Goal: Communication & Community: Answer question/provide support

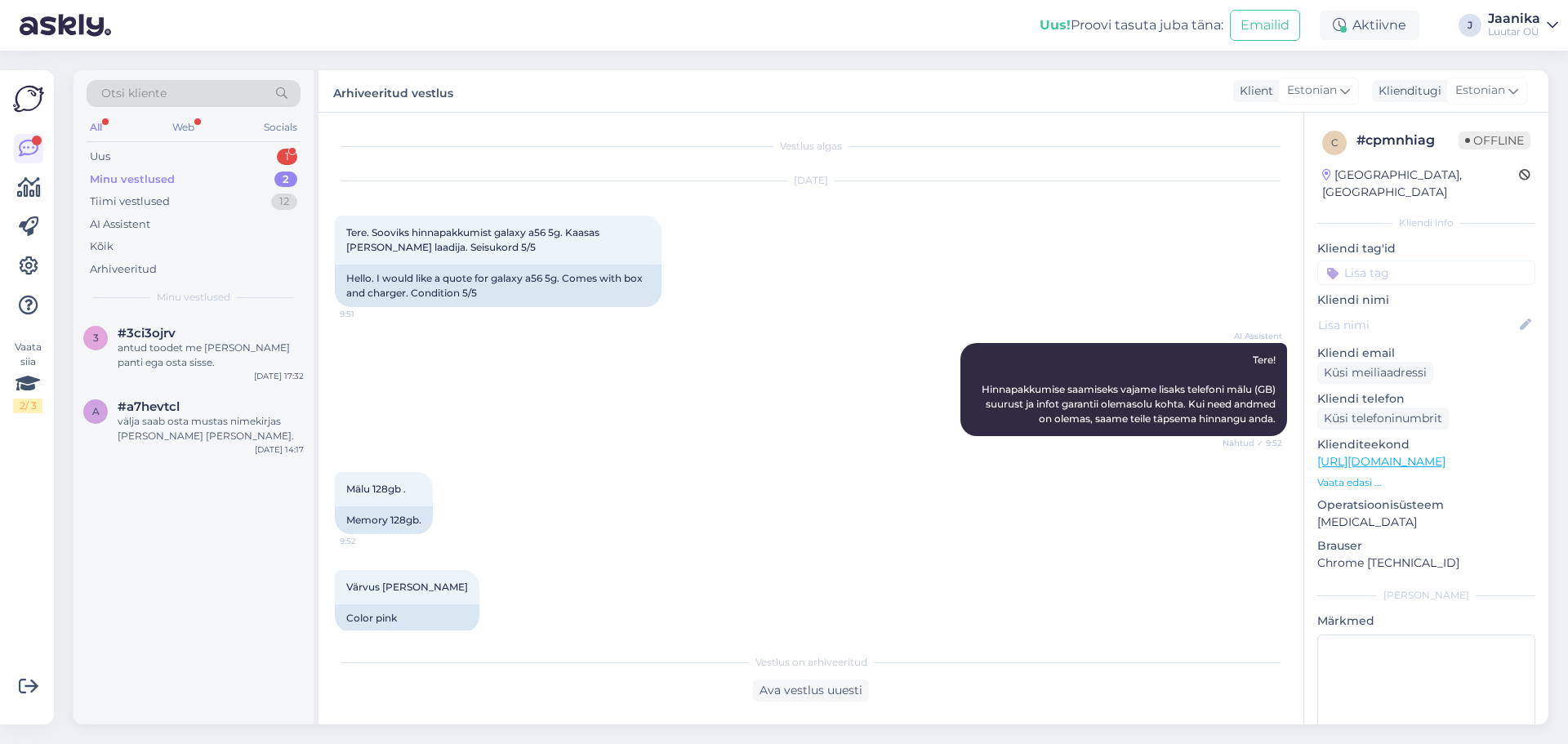
scroll to position [5771, 0]
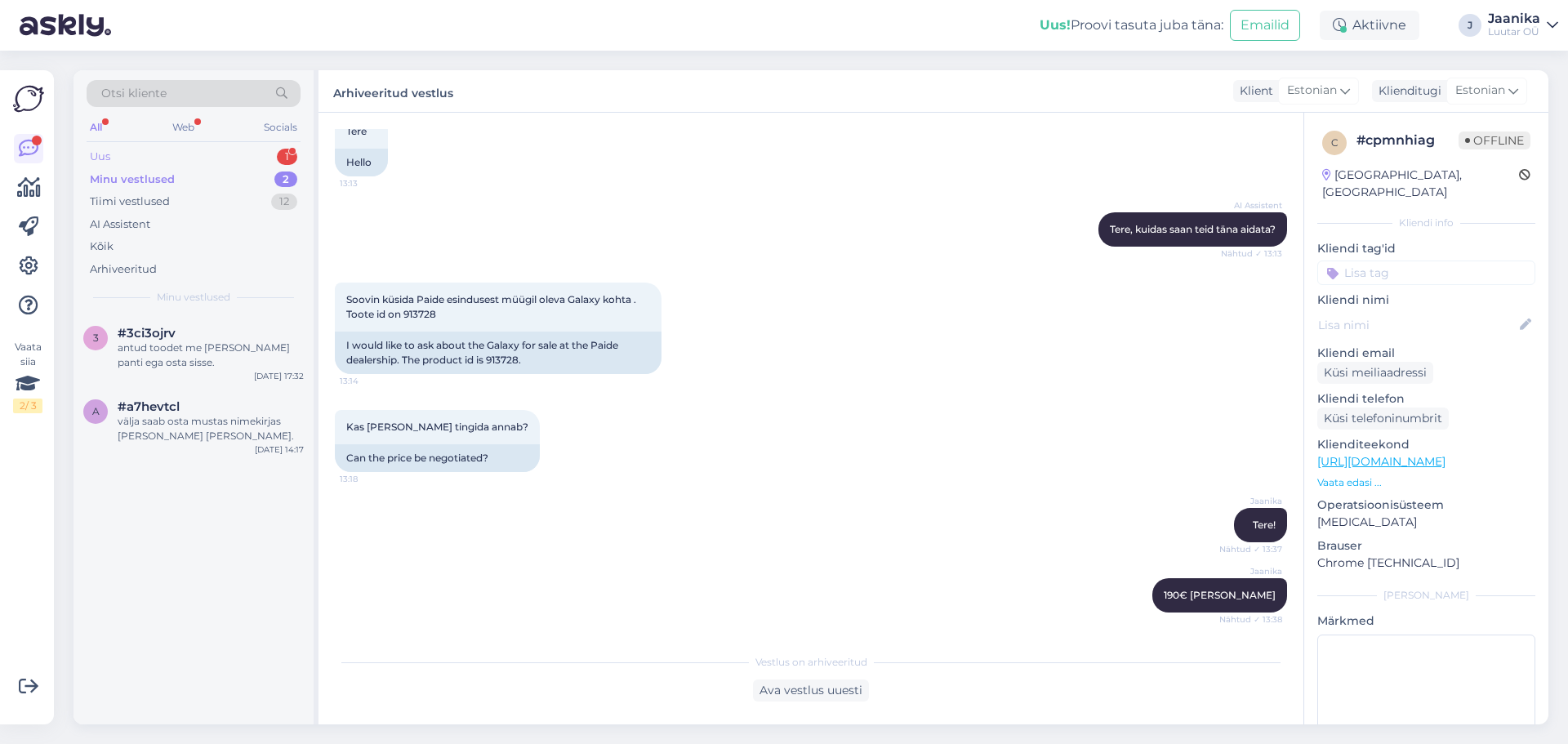
click at [139, 158] on div "Uus 1" at bounding box center [194, 157] width 213 height 23
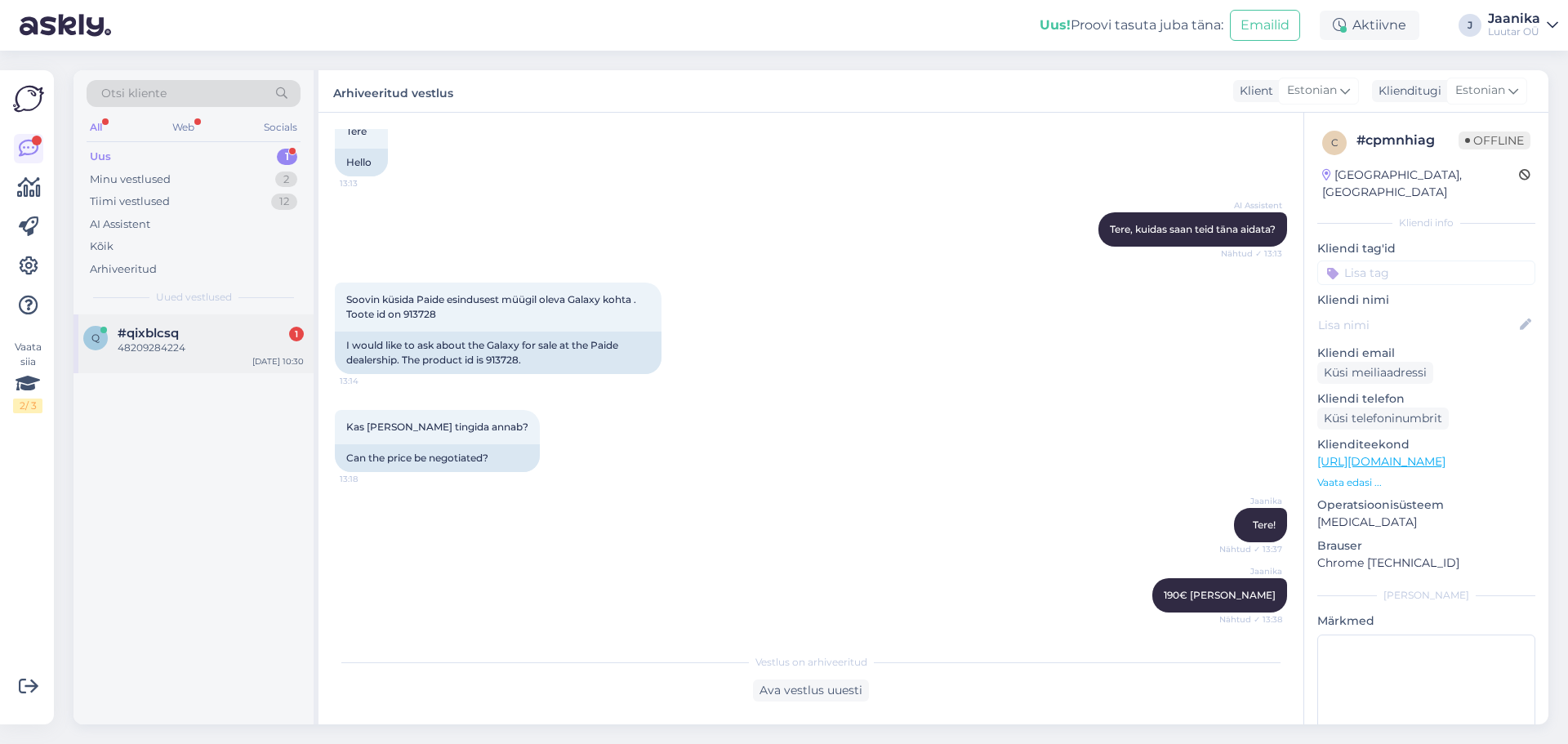
click at [155, 328] on span "#qixblcsq" at bounding box center [148, 333] width 61 height 15
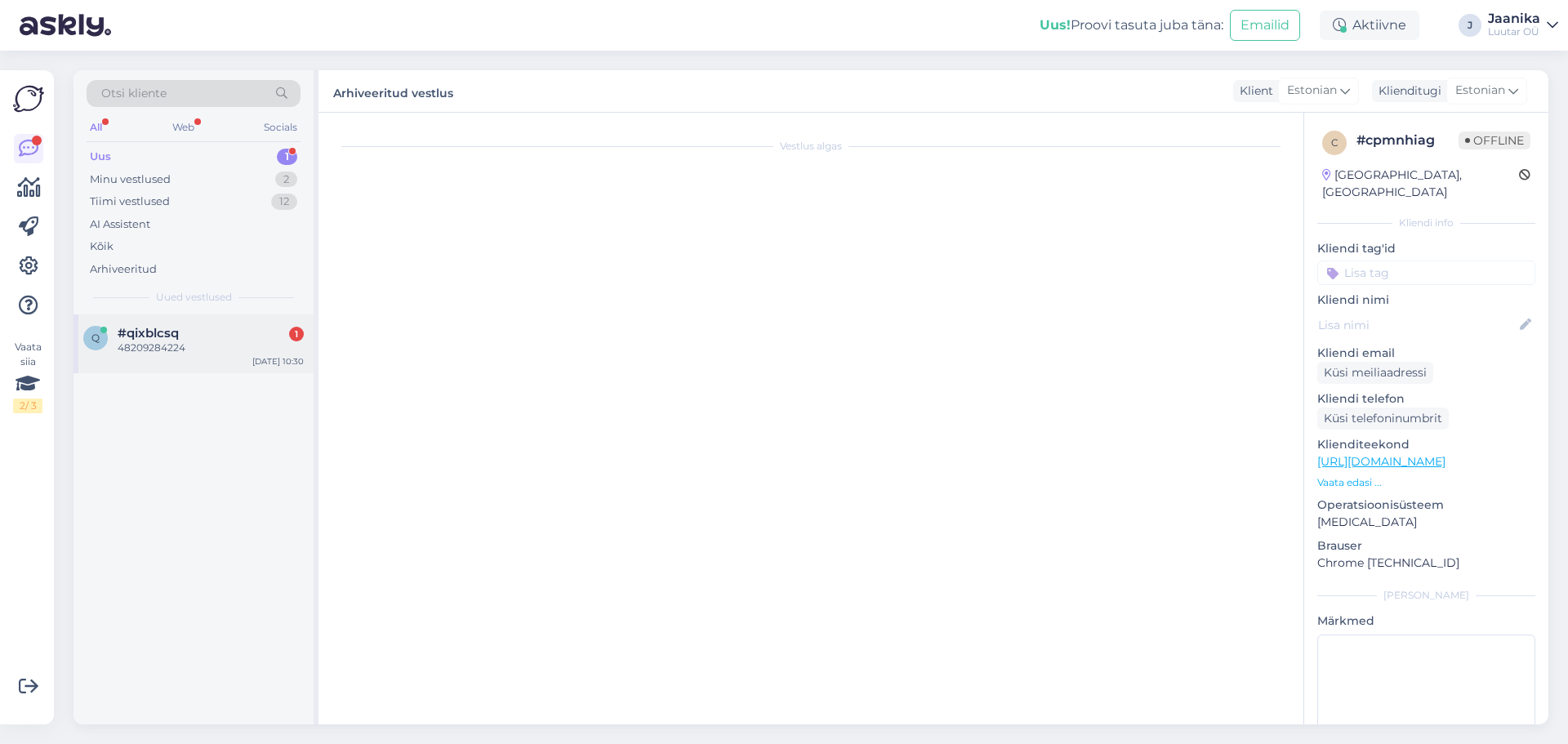
scroll to position [0, 0]
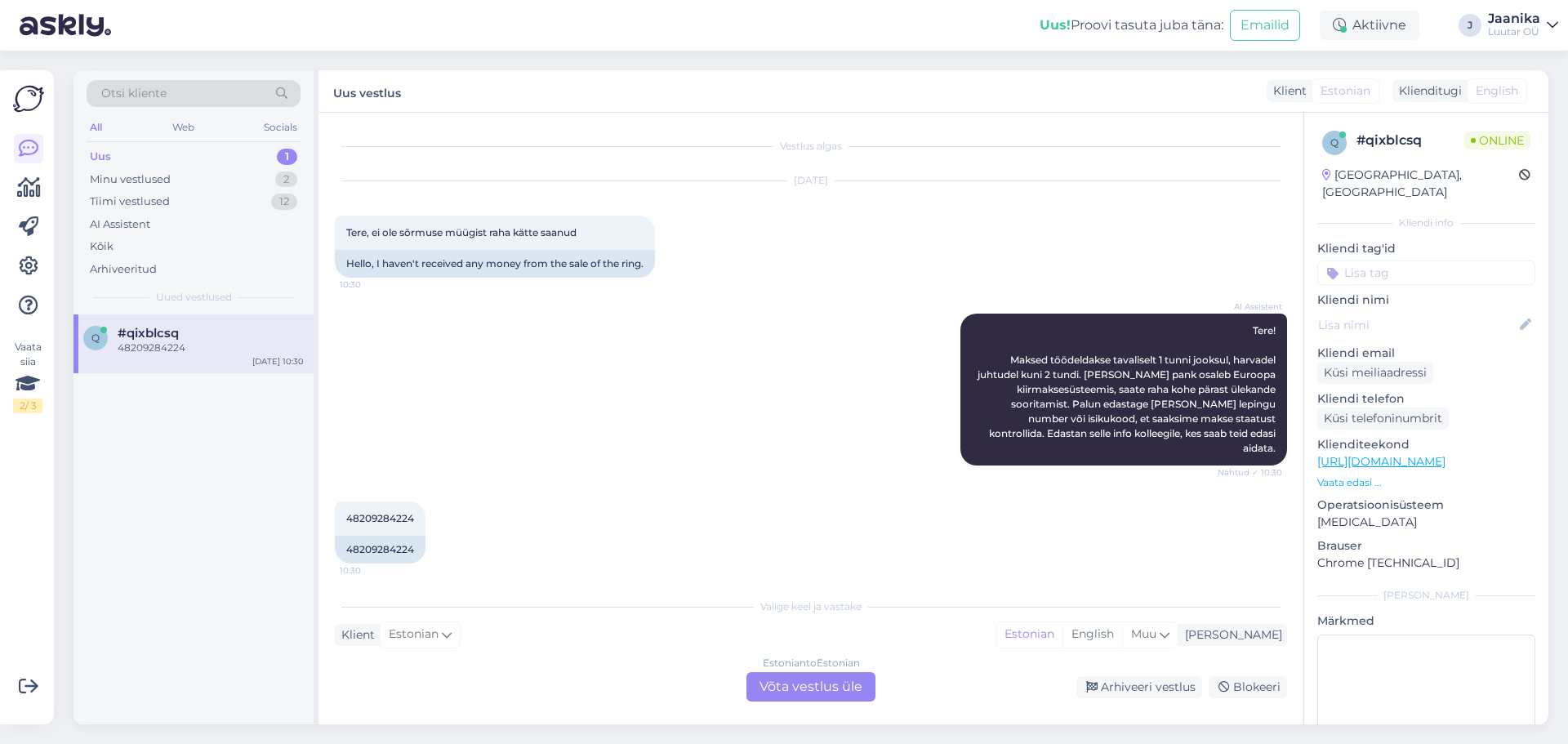
click at [786, 686] on div "Estonian to Estonian Võta vestlus üle" at bounding box center [810, 686] width 129 height 29
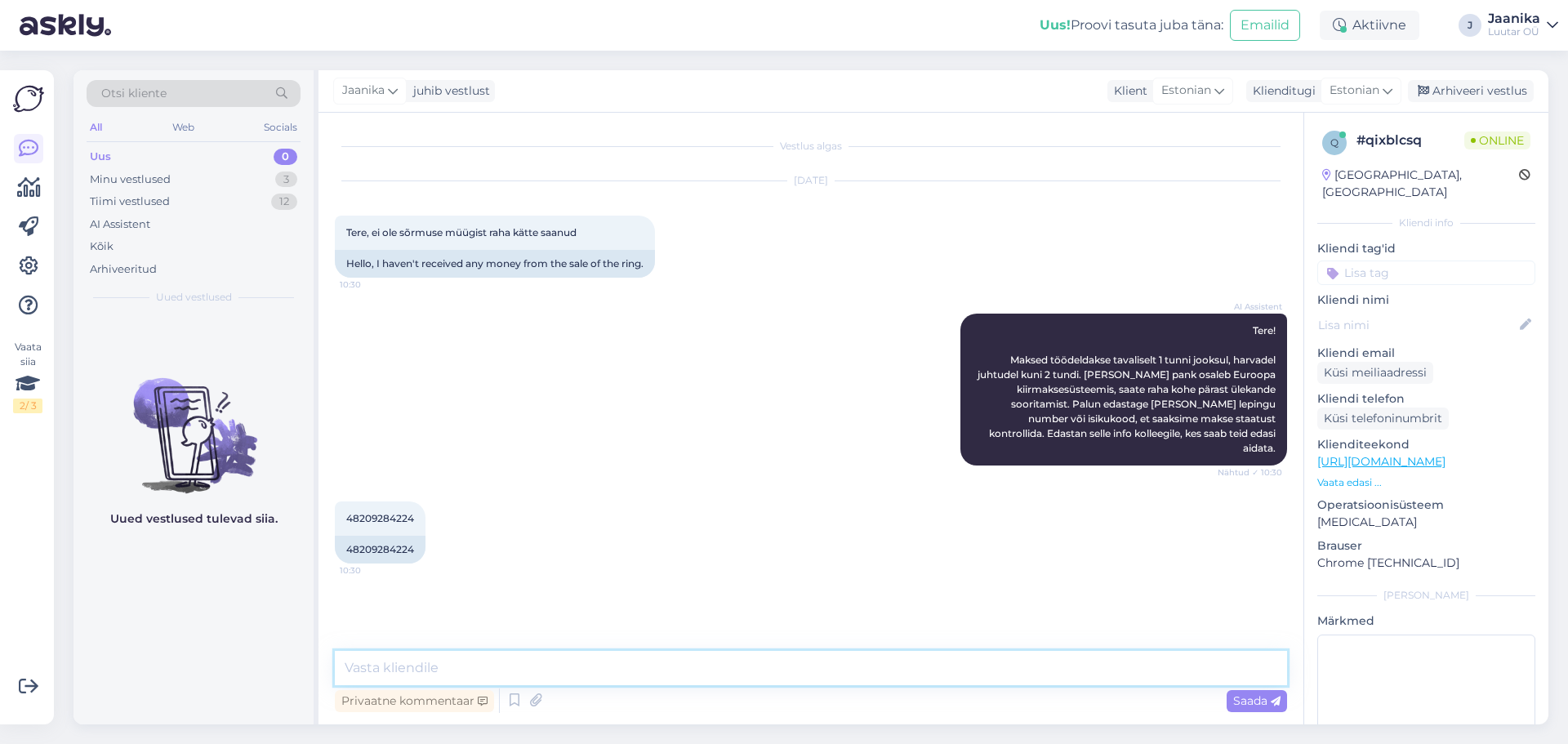
click at [606, 670] on textarea at bounding box center [811, 667] width 953 height 34
type textarea "Tere!"
click at [377, 512] on span "48209284224" at bounding box center [380, 518] width 68 height 12
drag, startPoint x: 377, startPoint y: 499, endPoint x: 439, endPoint y: 495, distance: 62.1
click at [380, 512] on span "48209284224" at bounding box center [380, 518] width 68 height 12
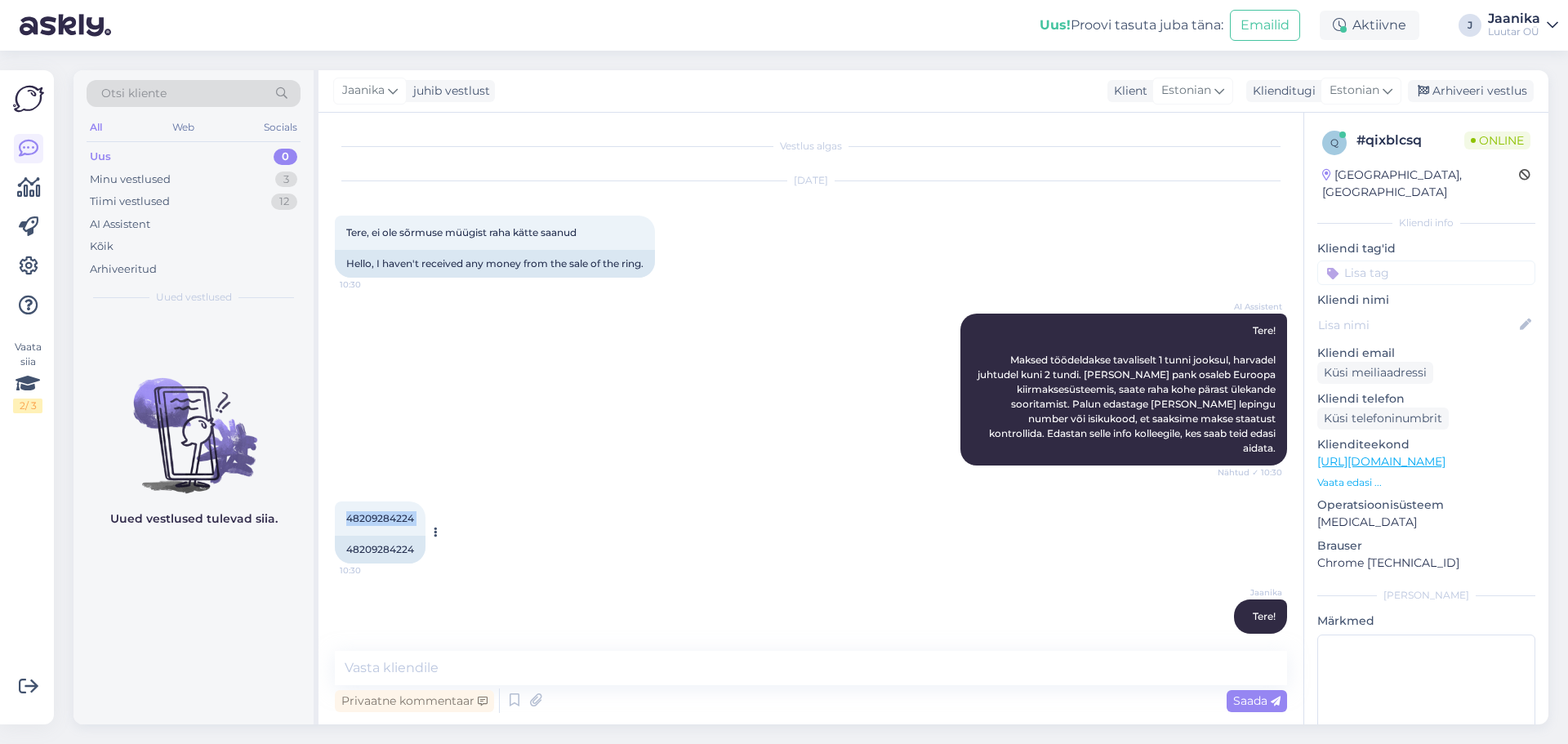
copy div "48209284224 10:30"
click at [471, 662] on textarea at bounding box center [811, 667] width 953 height 34
type textarea "hetkel ei saa aru mis te silmas peate?"
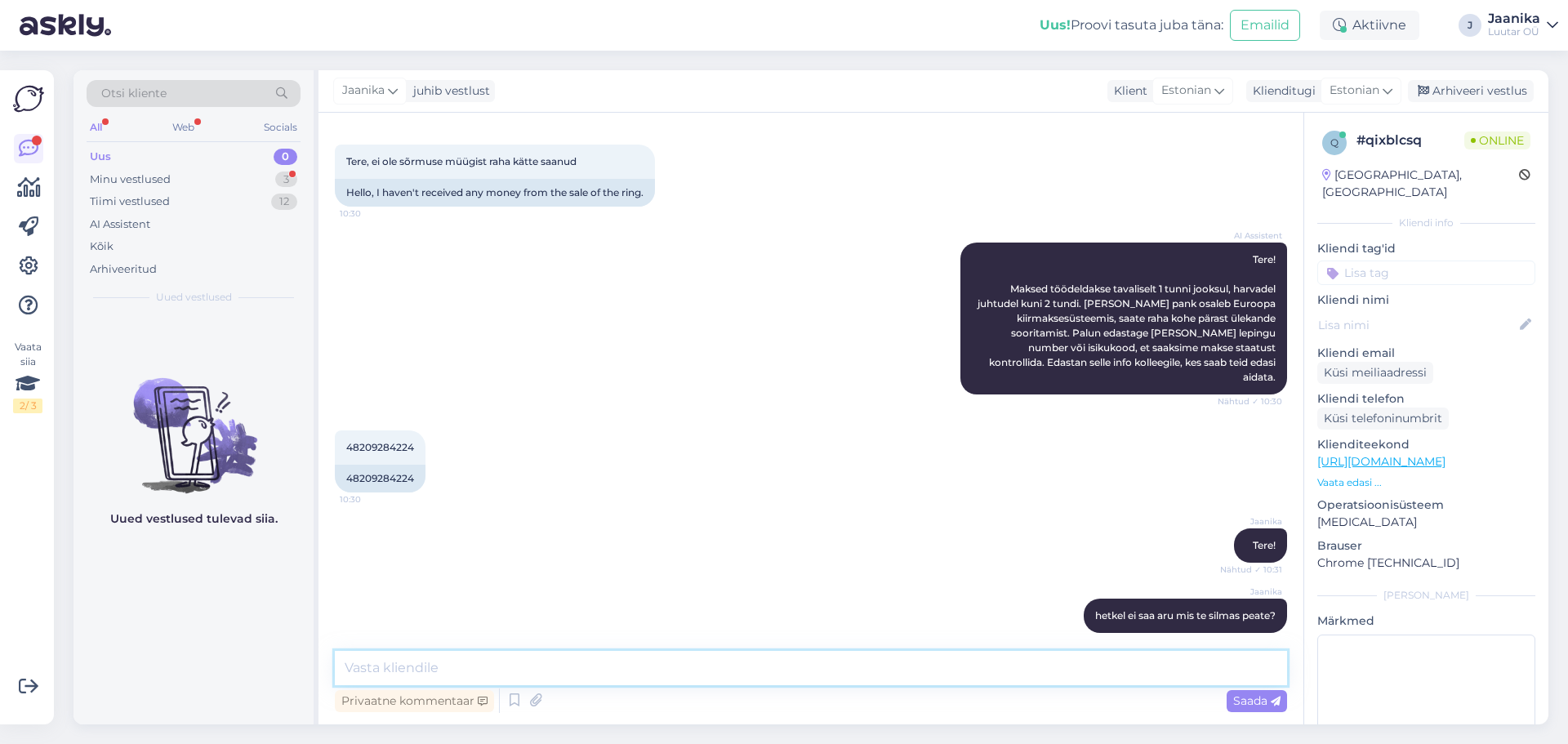
scroll to position [211, 0]
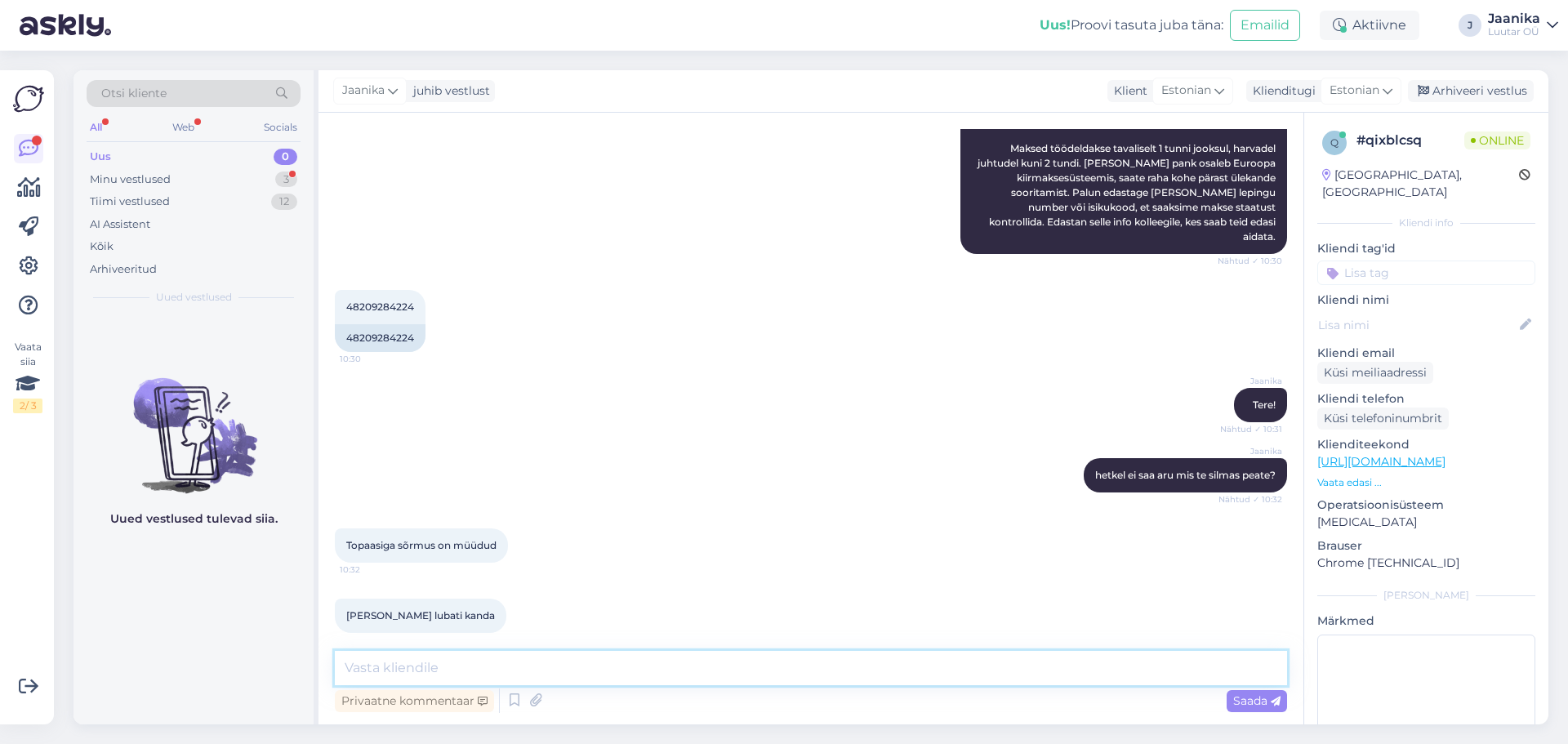
click at [403, 666] on textarea at bounding box center [811, 667] width 953 height 34
type textarea "te räägite komisjoni lepingu müügist"
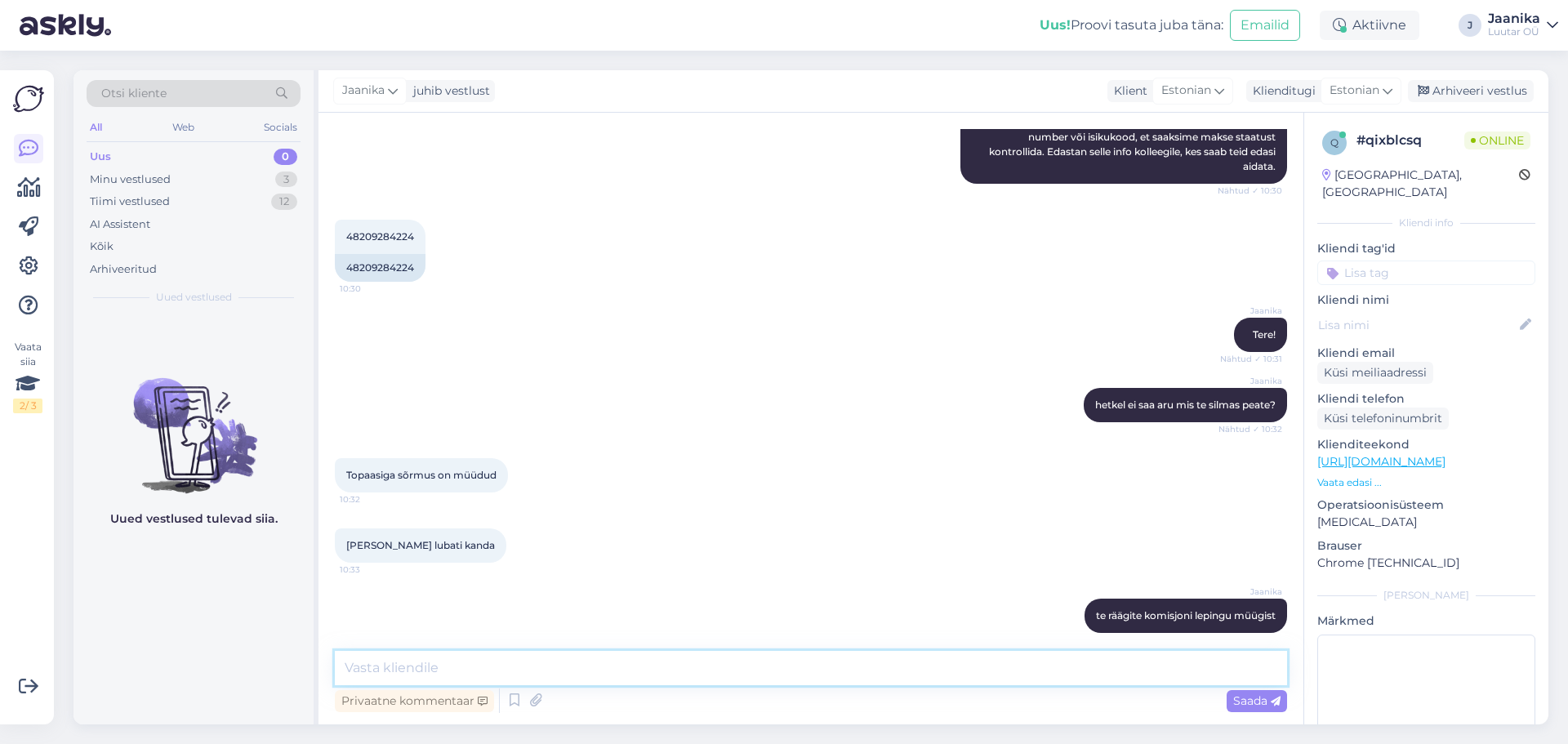
click at [655, 662] on textarea at bounding box center [811, 667] width 953 height 34
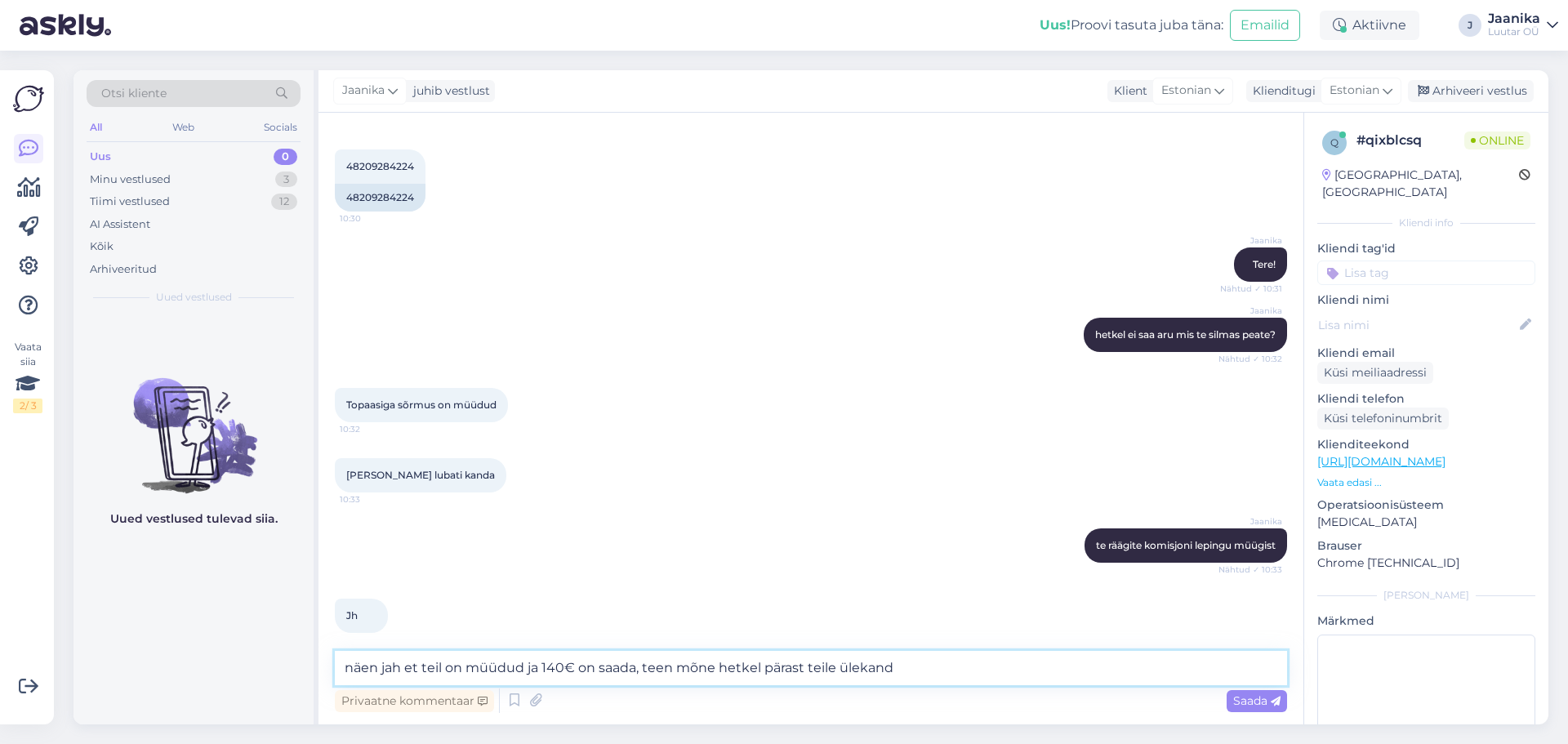
type textarea "näen jah et teil on müüdud ja 140€ on saada, teen mõne hetkel pärast teile ülek…"
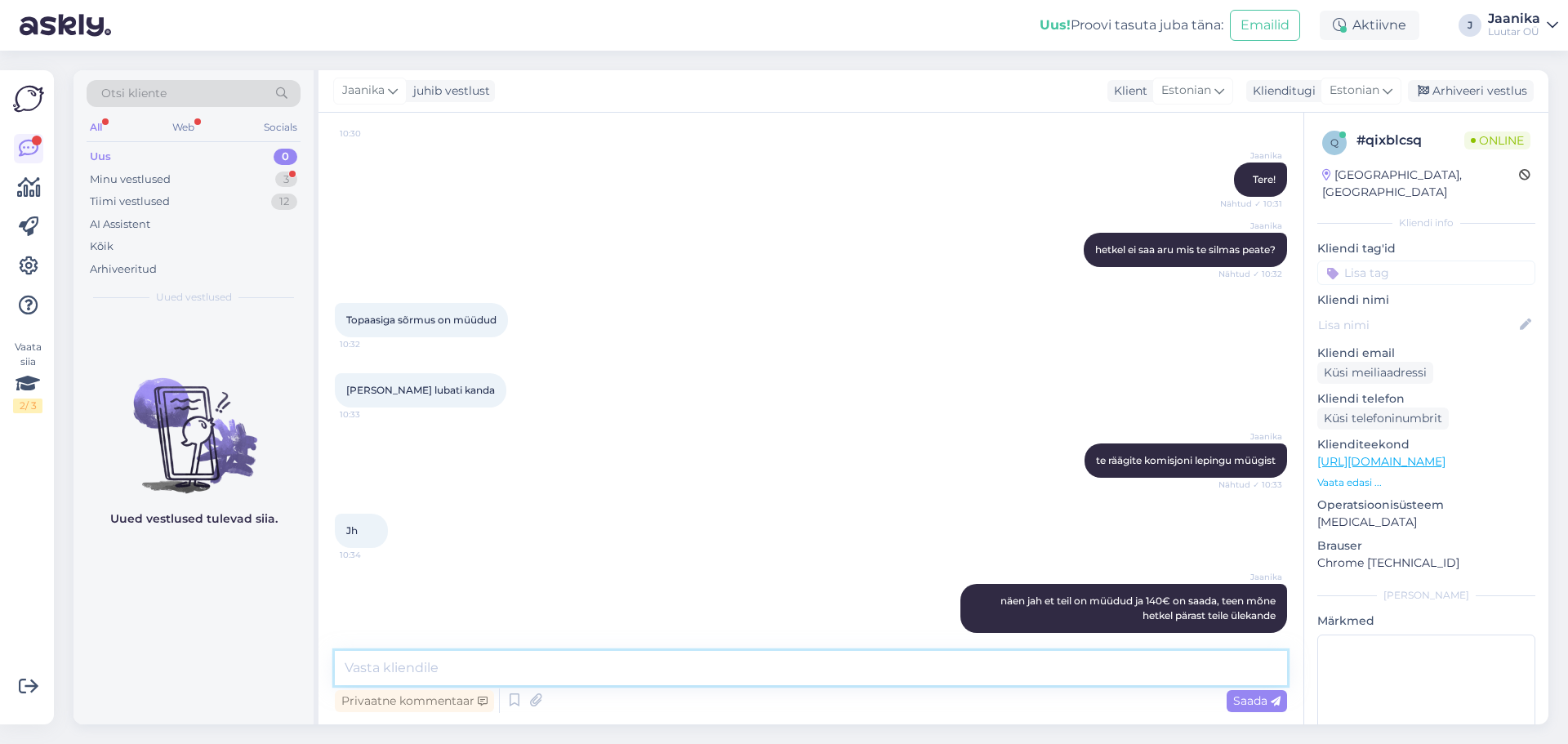
scroll to position [507, 0]
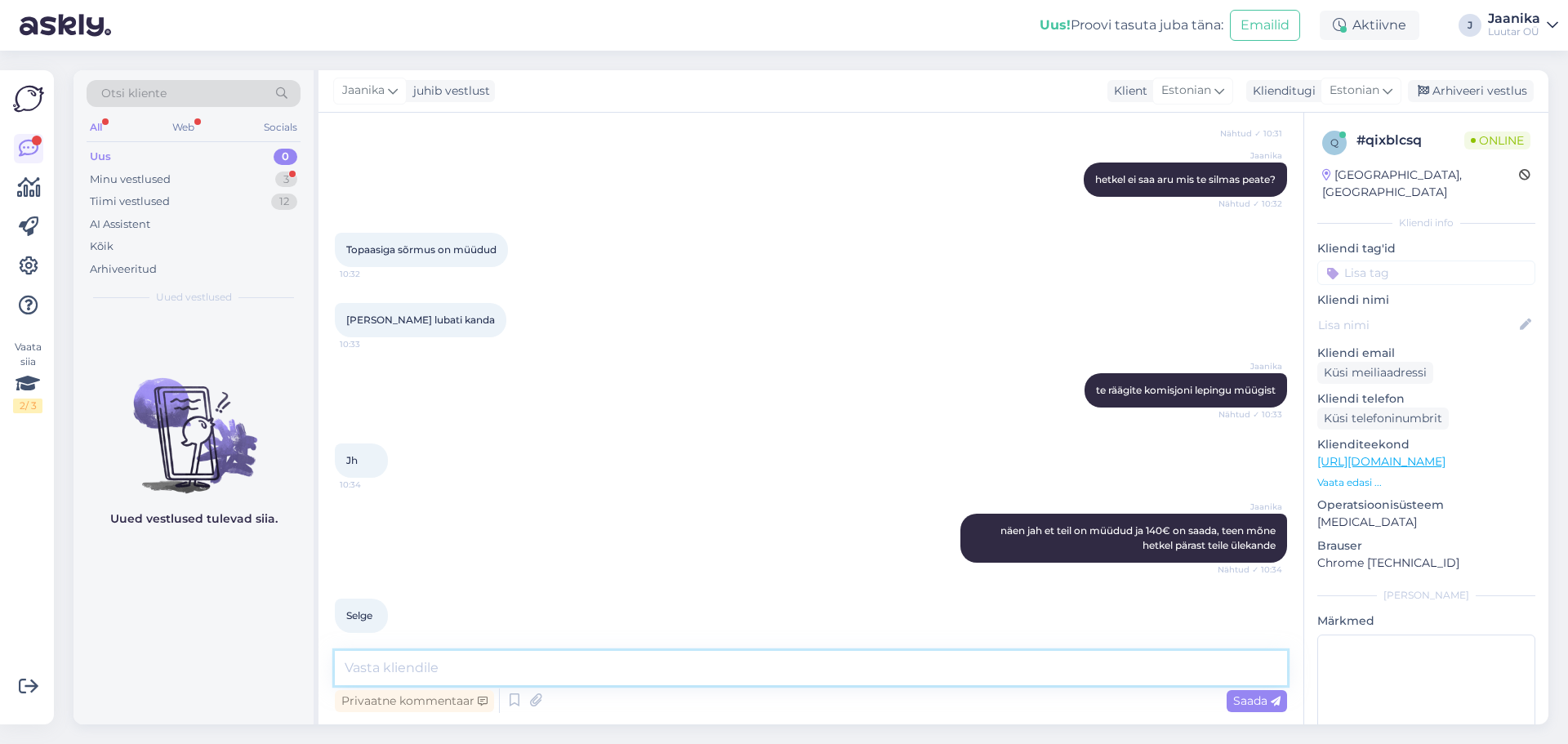
click at [565, 660] on textarea at bounding box center [811, 667] width 953 height 34
type textarea "ülekanne tehtud"
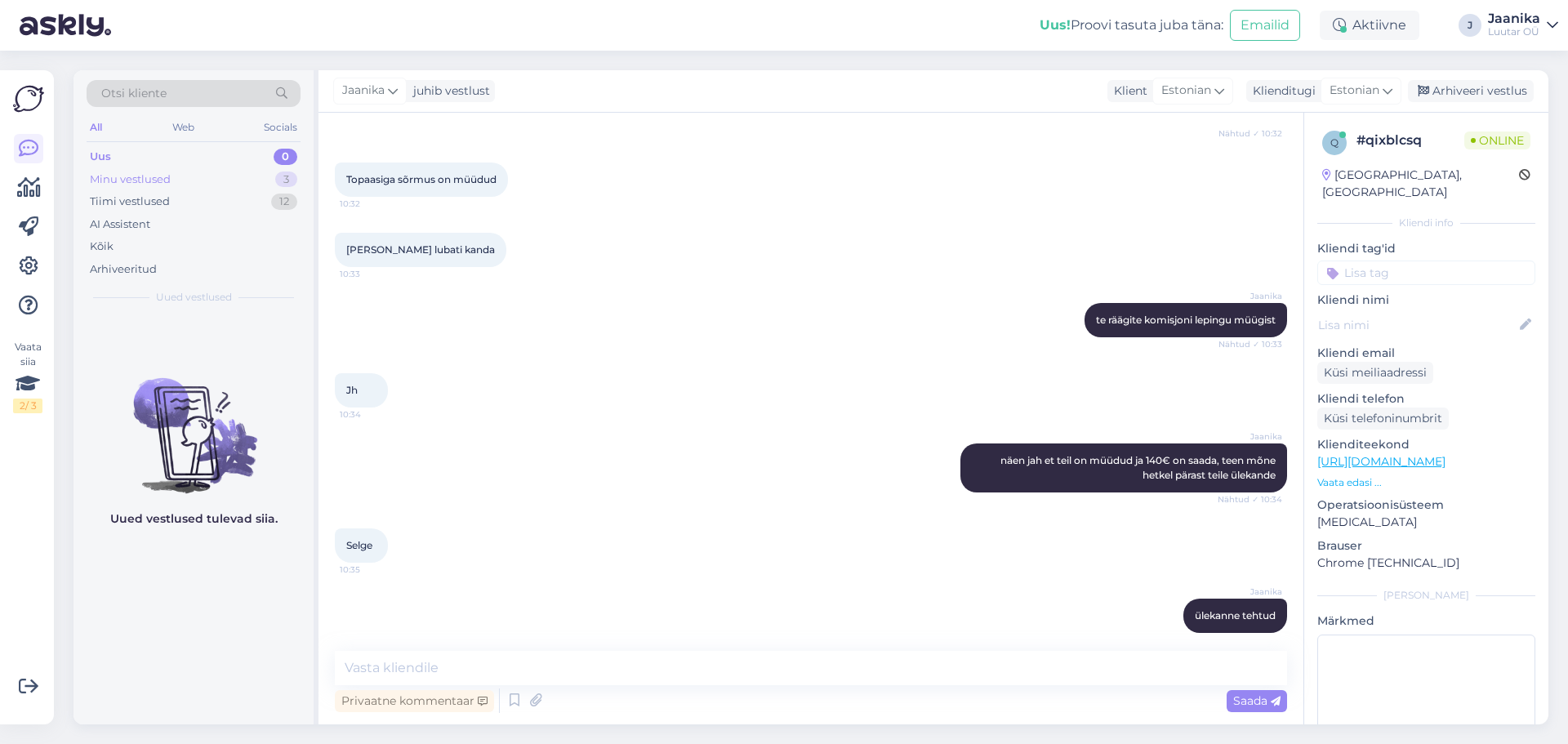
click at [145, 180] on div "Minu vestlused" at bounding box center [130, 180] width 81 height 16
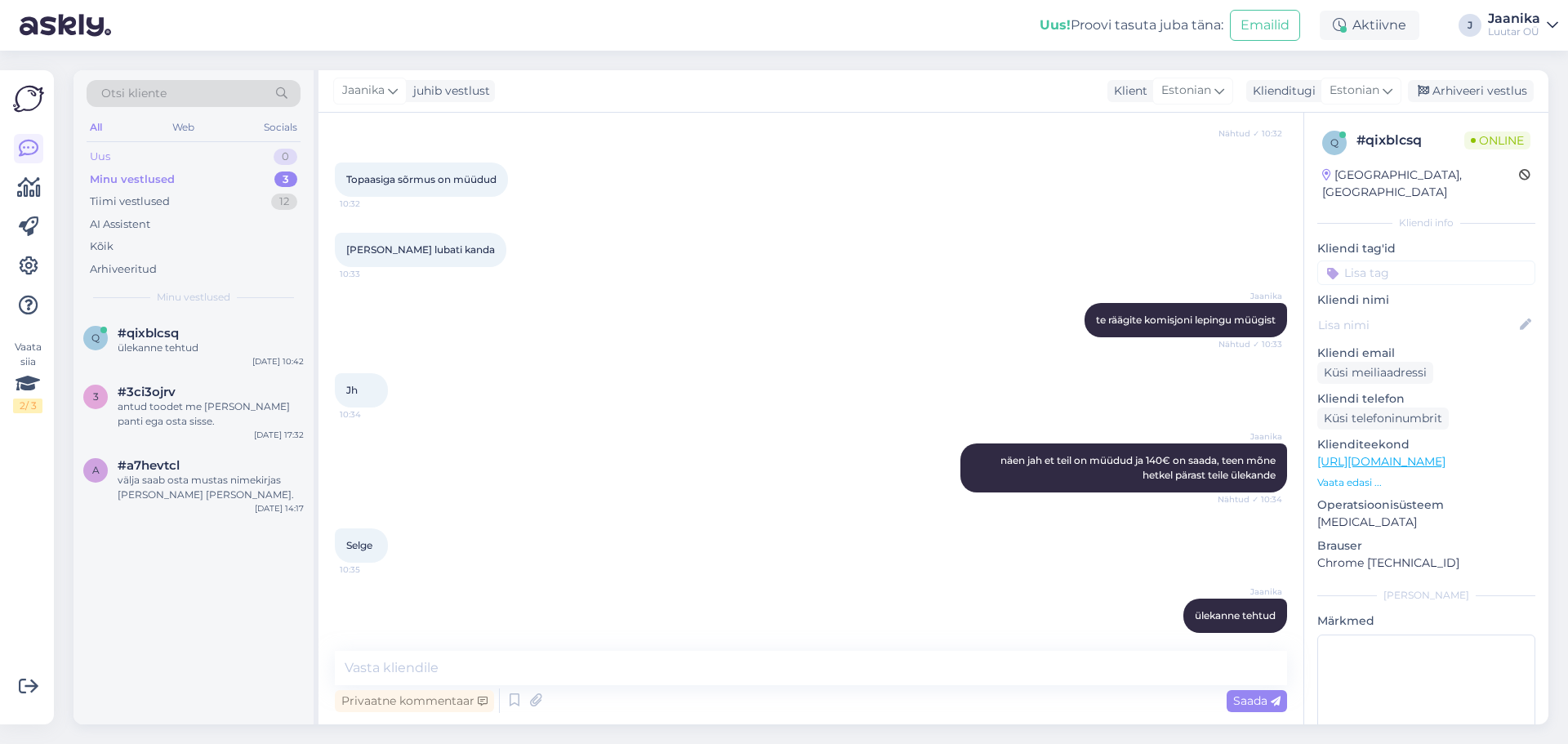
click at [132, 156] on div "Uus 0" at bounding box center [194, 157] width 213 height 23
